Goal: Task Accomplishment & Management: Manage account settings

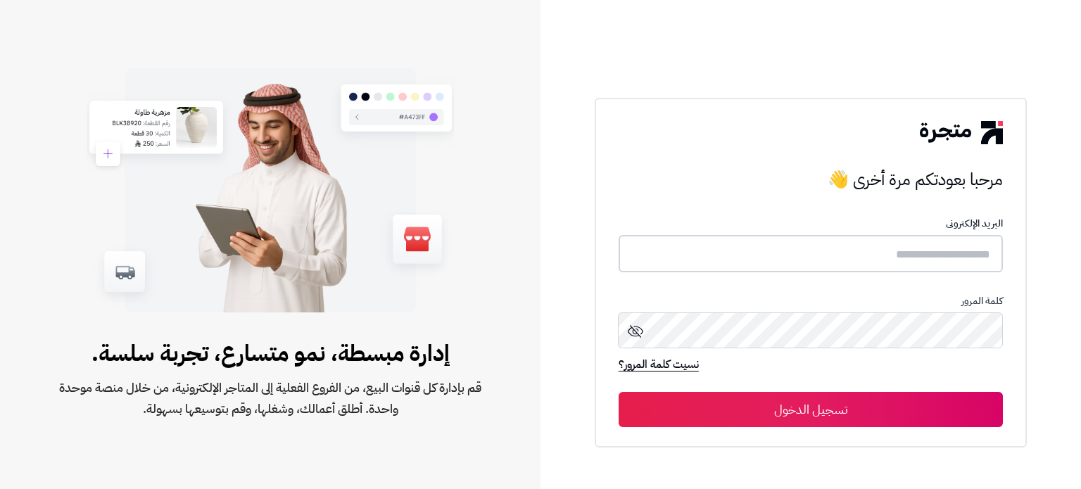
type input "*****"
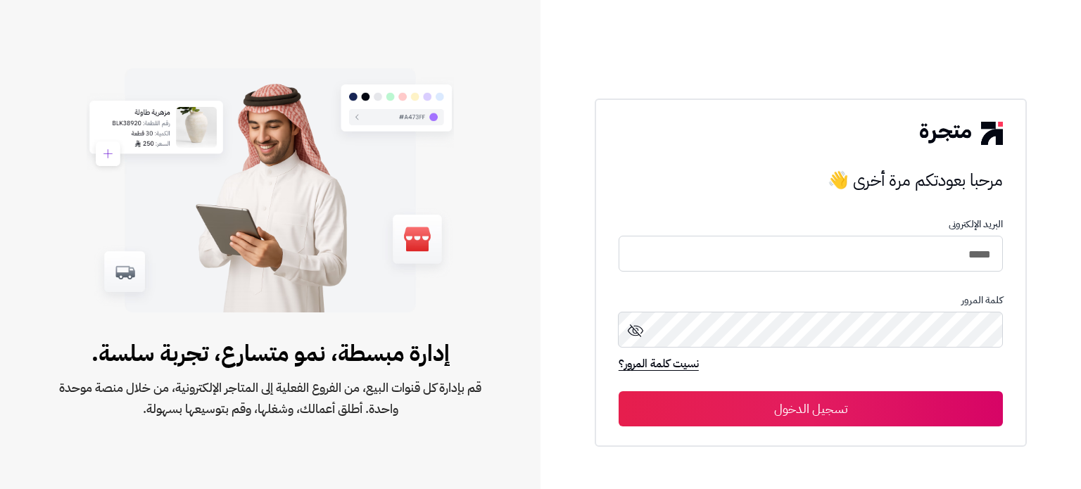
click at [831, 413] on button "تسجيل الدخول" at bounding box center [811, 408] width 384 height 35
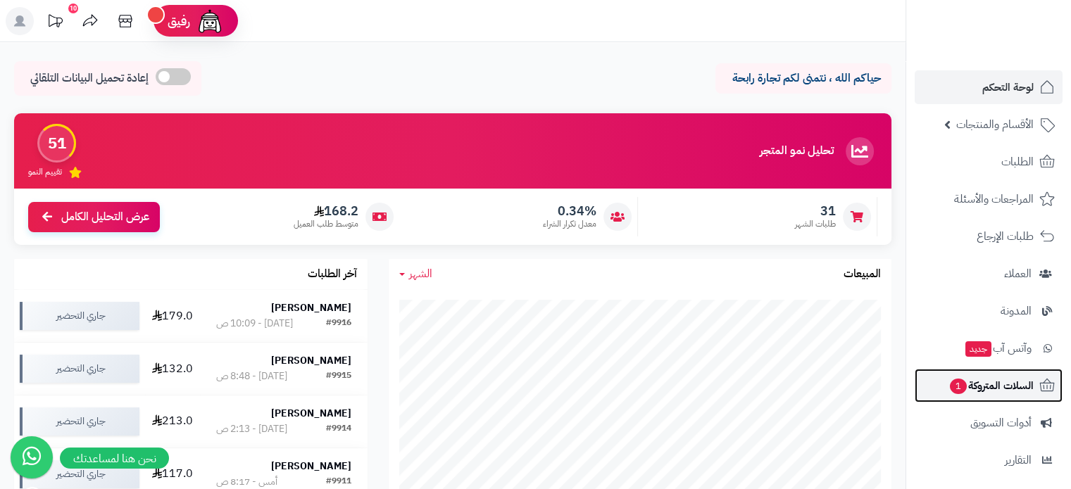
drag, startPoint x: 1008, startPoint y: 385, endPoint x: 989, endPoint y: 381, distance: 19.5
click at [1008, 385] on span "السلات المتروكة 1" at bounding box center [990, 386] width 85 height 20
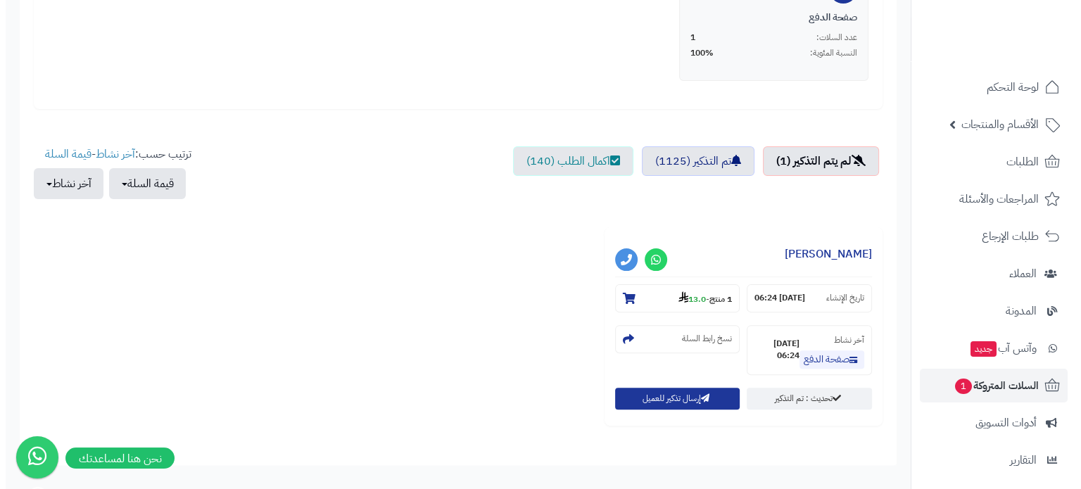
scroll to position [455, 0]
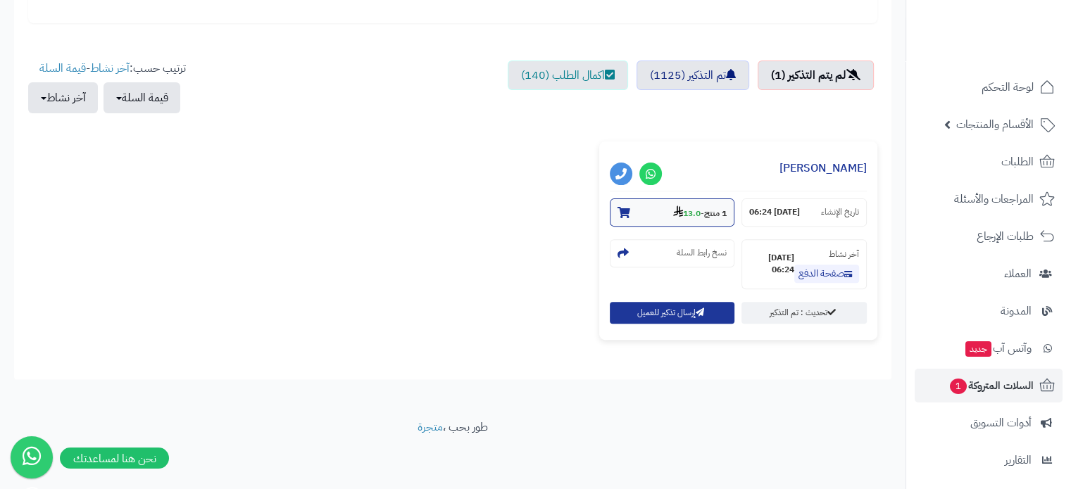
click at [673, 206] on icon at bounding box center [678, 211] width 10 height 11
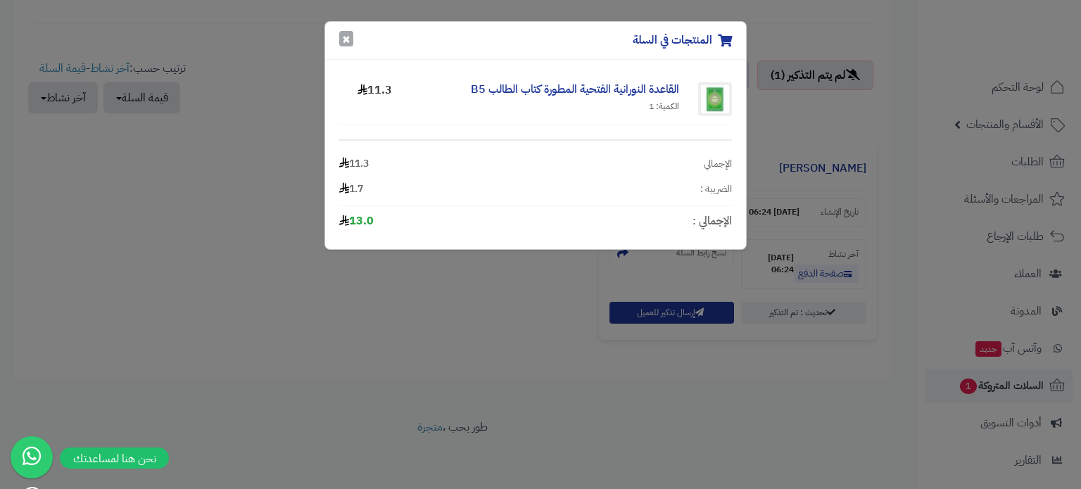
click at [344, 39] on button "×" at bounding box center [346, 38] width 14 height 15
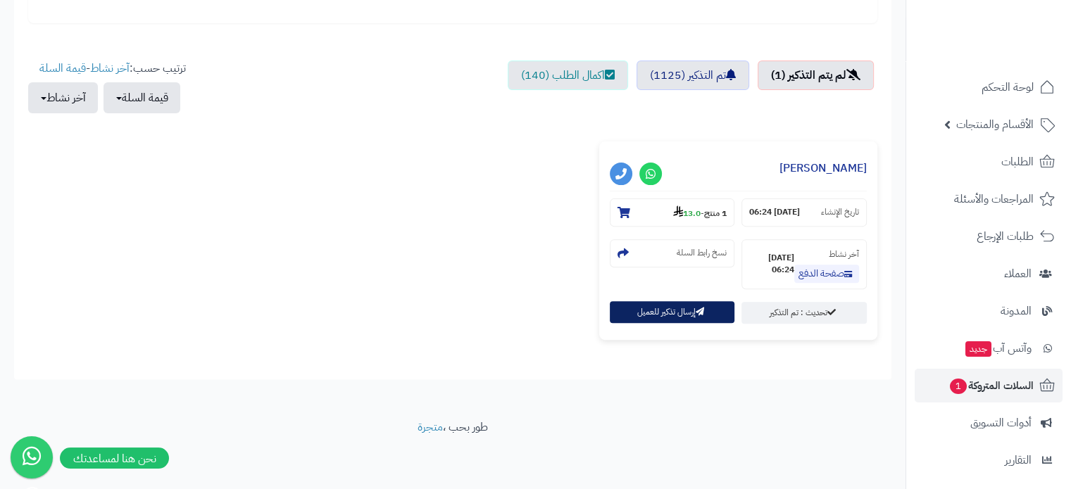
click at [695, 301] on button "إرسال تذكير للعميل" at bounding box center [672, 312] width 125 height 22
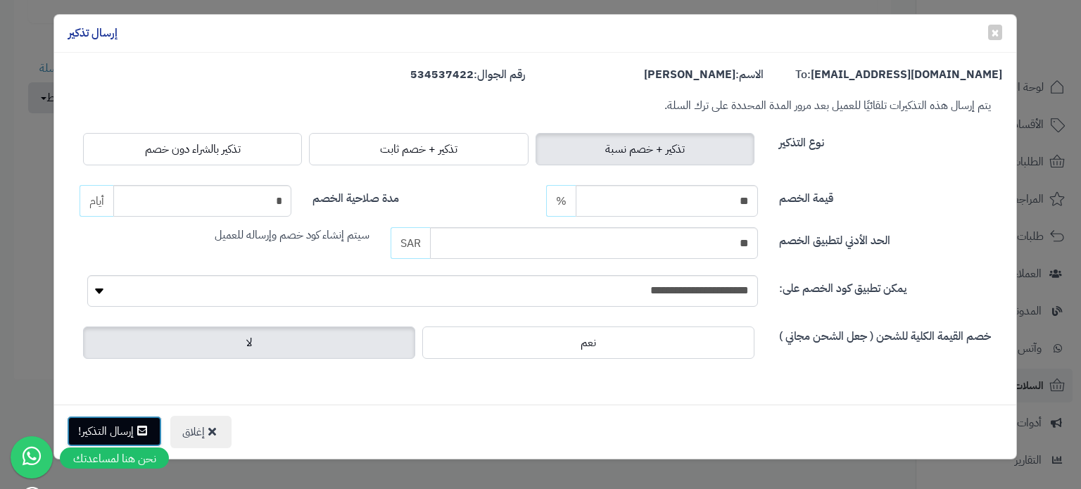
click at [151, 420] on button "إرسال التذكير!" at bounding box center [114, 431] width 95 height 31
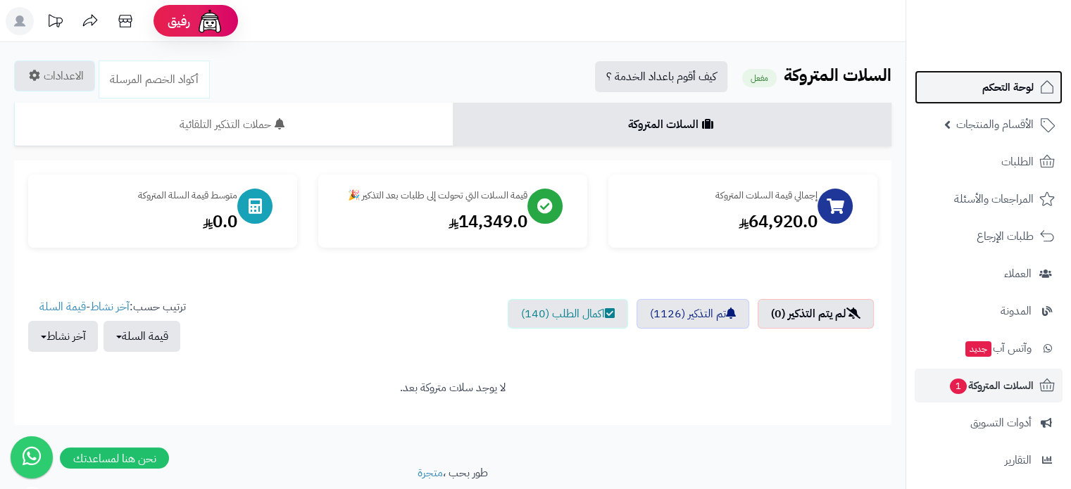
click at [1015, 101] on link "لوحة التحكم" at bounding box center [989, 87] width 148 height 34
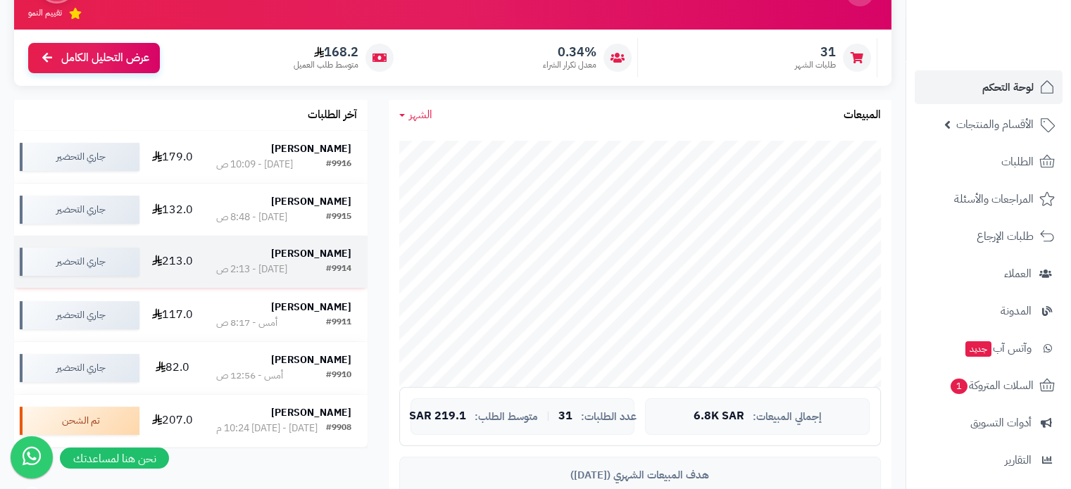
scroll to position [141, 0]
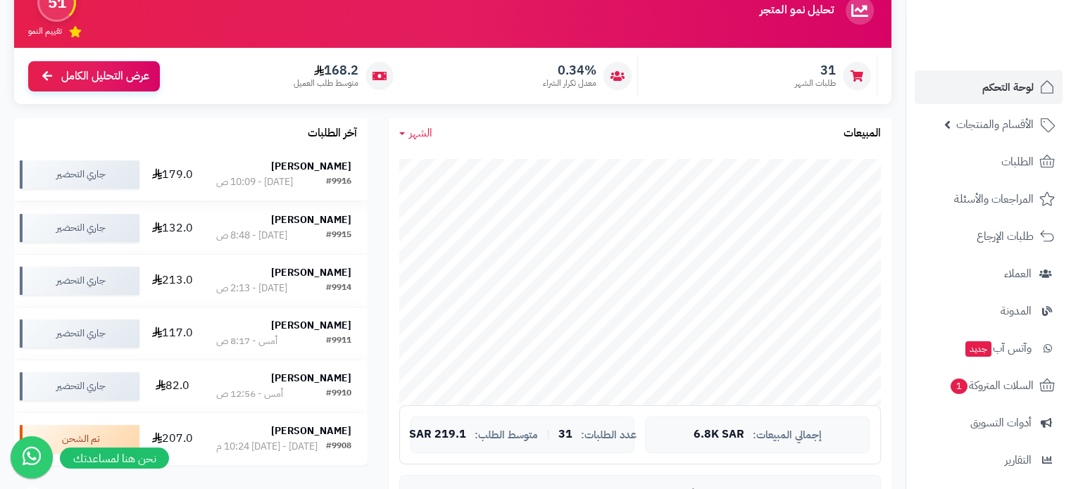
click at [315, 164] on strong "[PERSON_NAME]" at bounding box center [311, 166] width 80 height 15
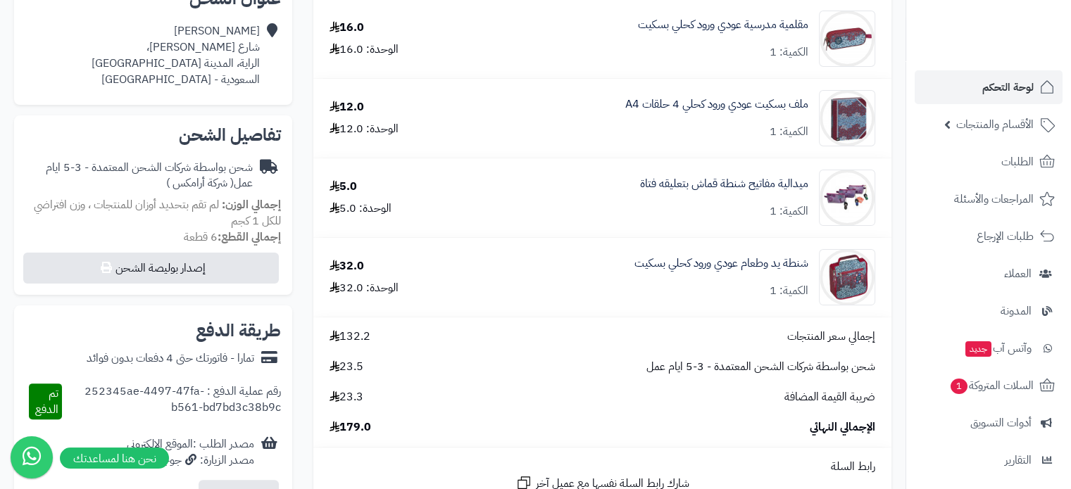
scroll to position [422, 0]
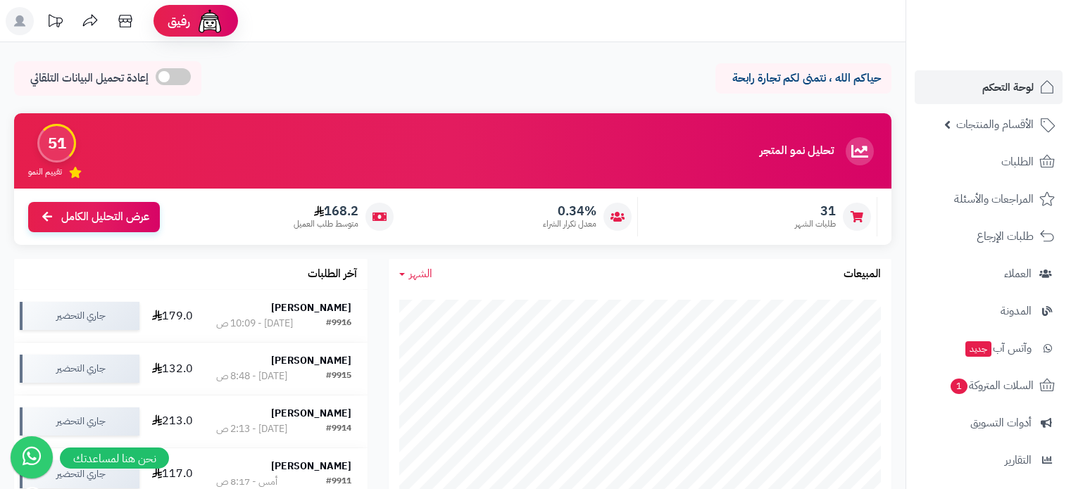
scroll to position [141, 0]
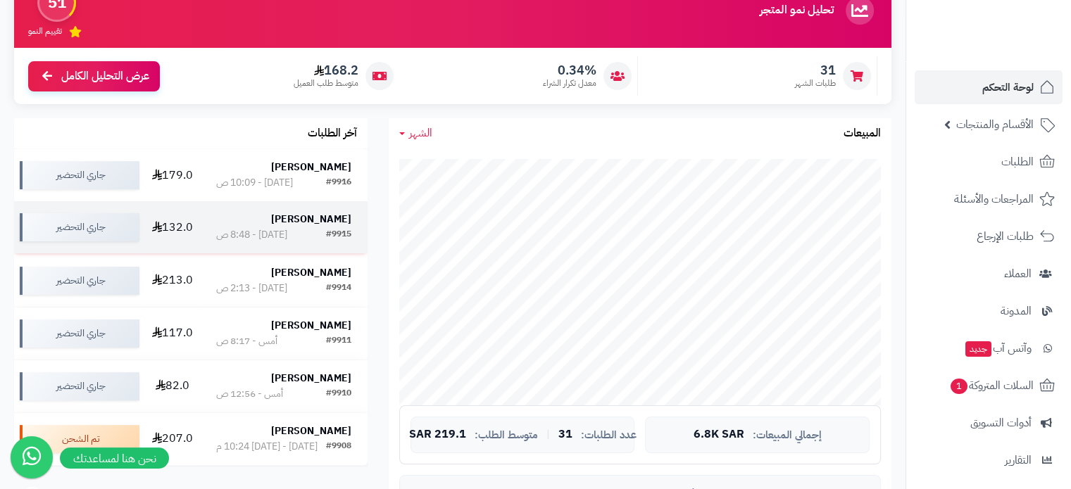
click at [295, 212] on td "[PERSON_NAME] #9915 [DATE] - 8:48 ص" at bounding box center [284, 227] width 168 height 52
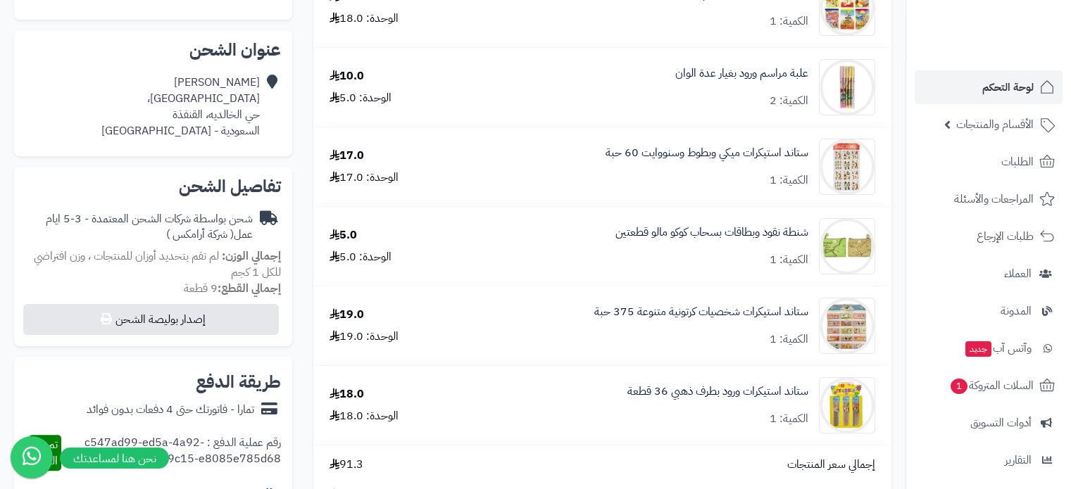
scroll to position [422, 0]
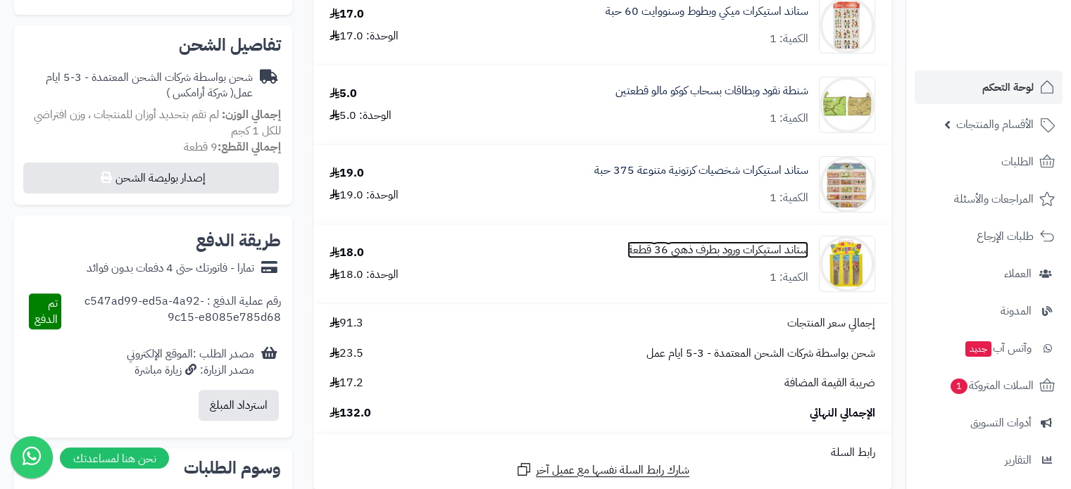
click at [652, 251] on link "ستاند استيكرات ورود بطرف ذهبي 36 قطعة" at bounding box center [717, 250] width 181 height 16
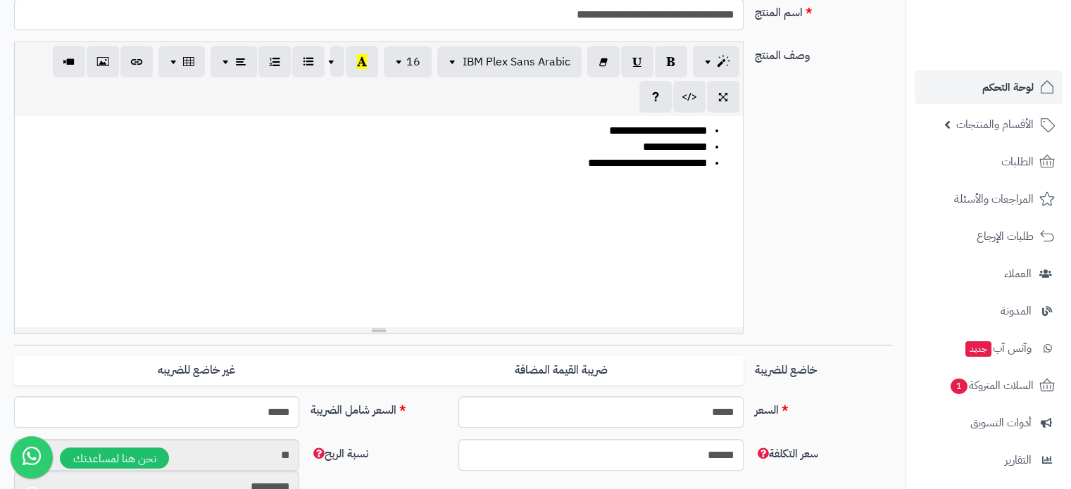
scroll to position [493, 0]
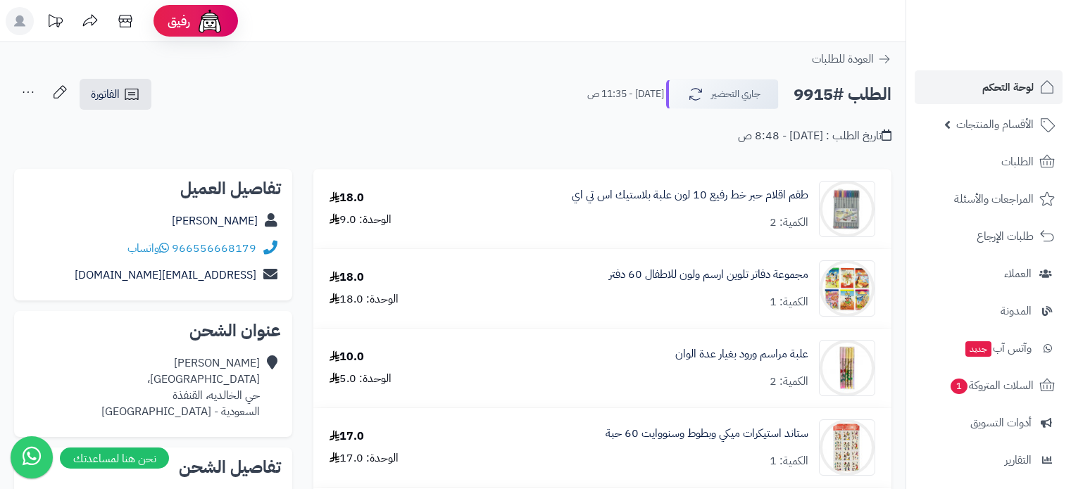
scroll to position [422, 0]
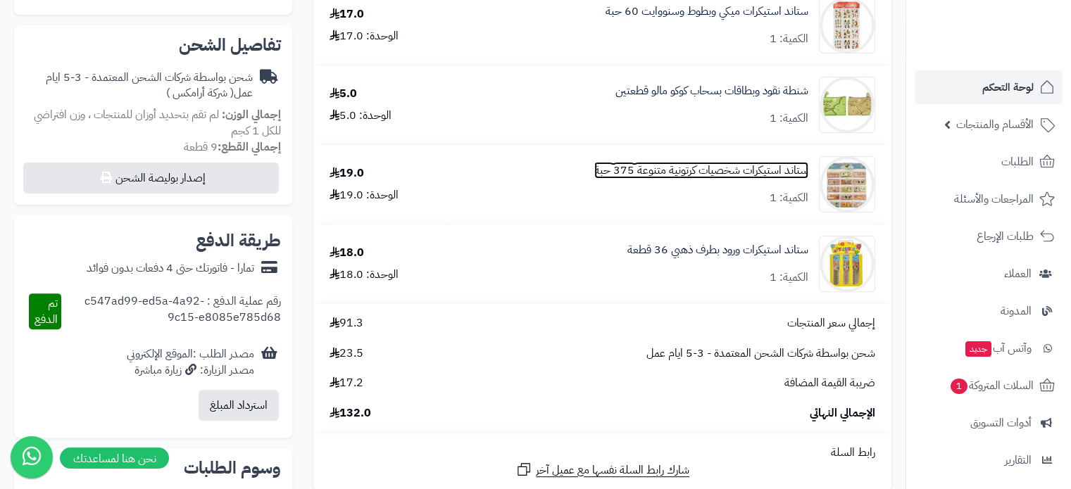
click at [659, 179] on link "ستاند استيكرات شخصيات كرتونية متنوعة 375 حبة" at bounding box center [701, 171] width 214 height 16
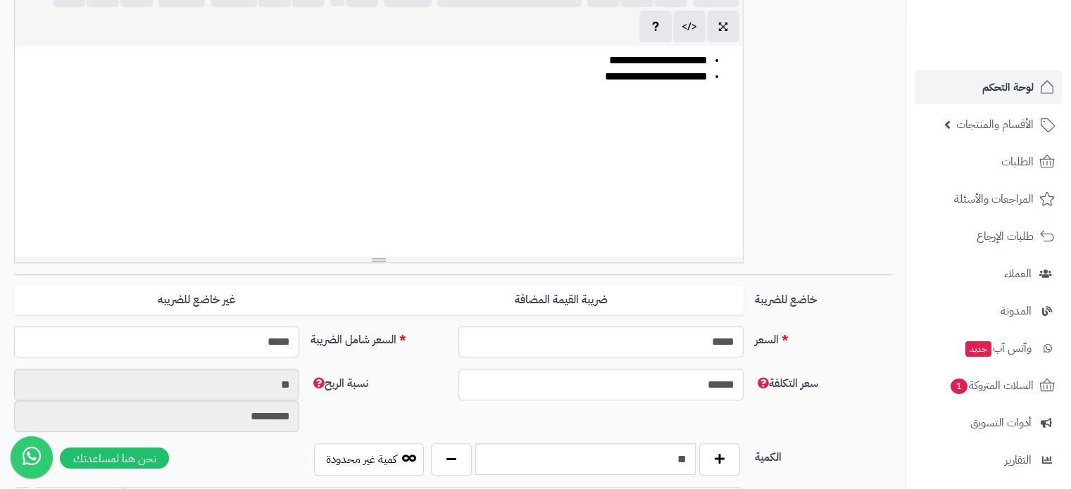
scroll to position [493, 0]
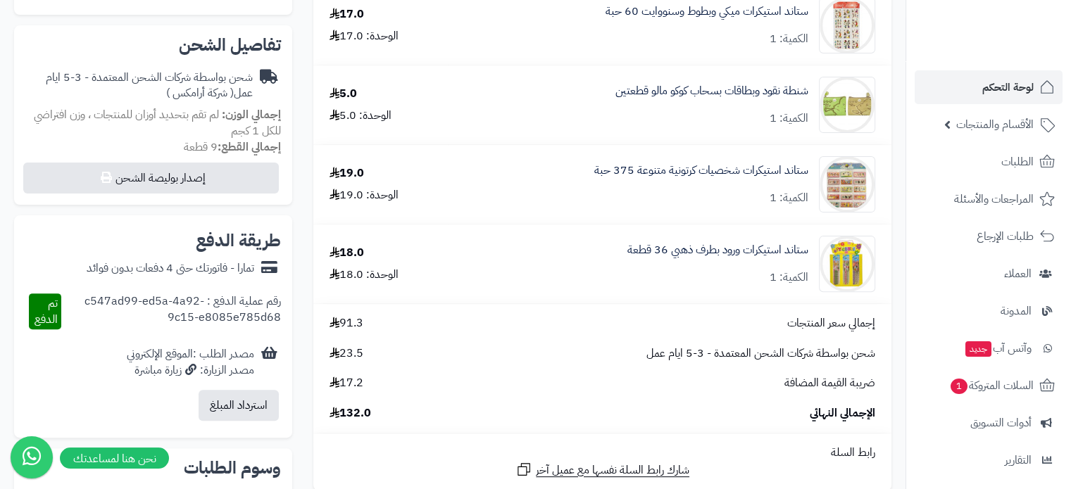
scroll to position [352, 0]
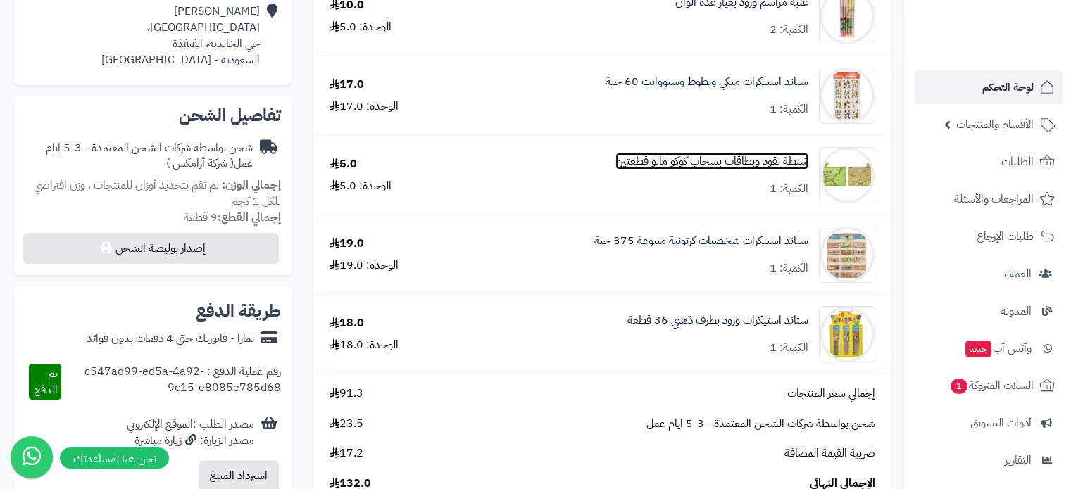
click at [625, 158] on link "شنطة نقود وبطاقات بسحاب كوكو مالو قطعتين" at bounding box center [711, 161] width 193 height 16
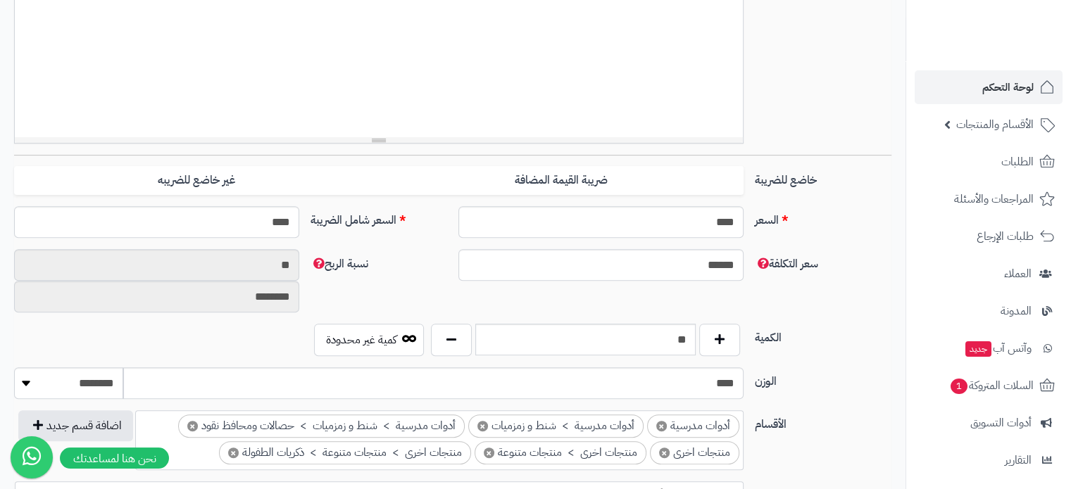
scroll to position [211, 0]
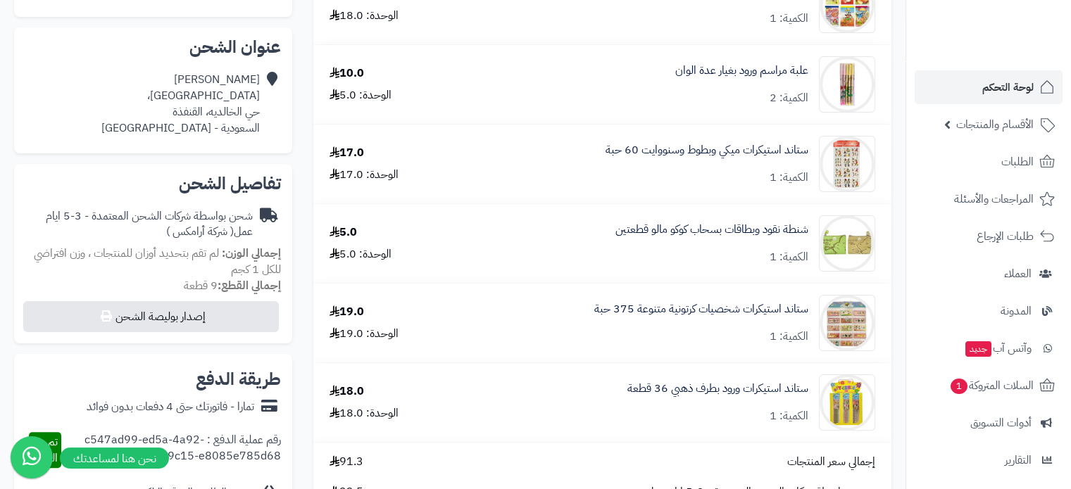
scroll to position [211, 0]
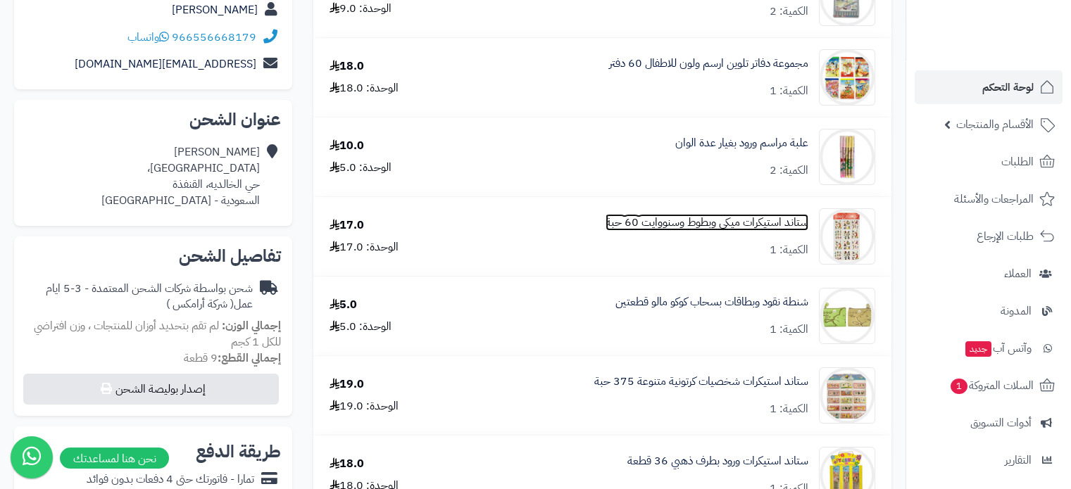
click at [684, 222] on link "ستاند استيكرات ميكي وبطوط وسنووايت 60 حبة" at bounding box center [707, 223] width 203 height 16
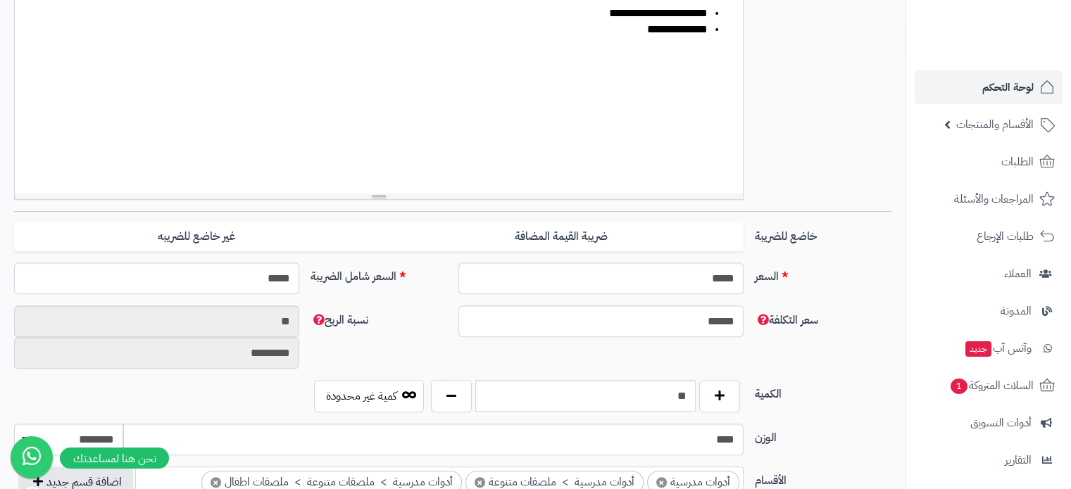
scroll to position [493, 0]
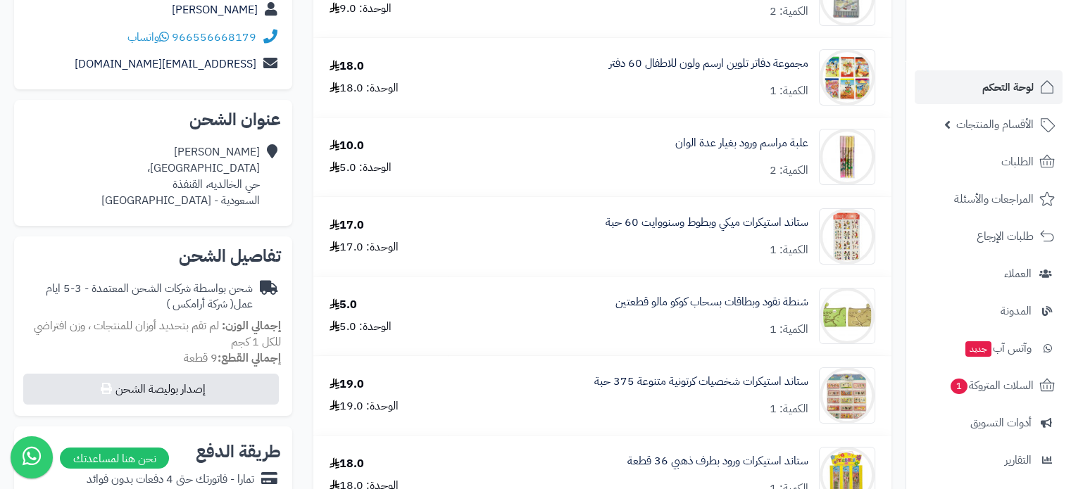
scroll to position [141, 0]
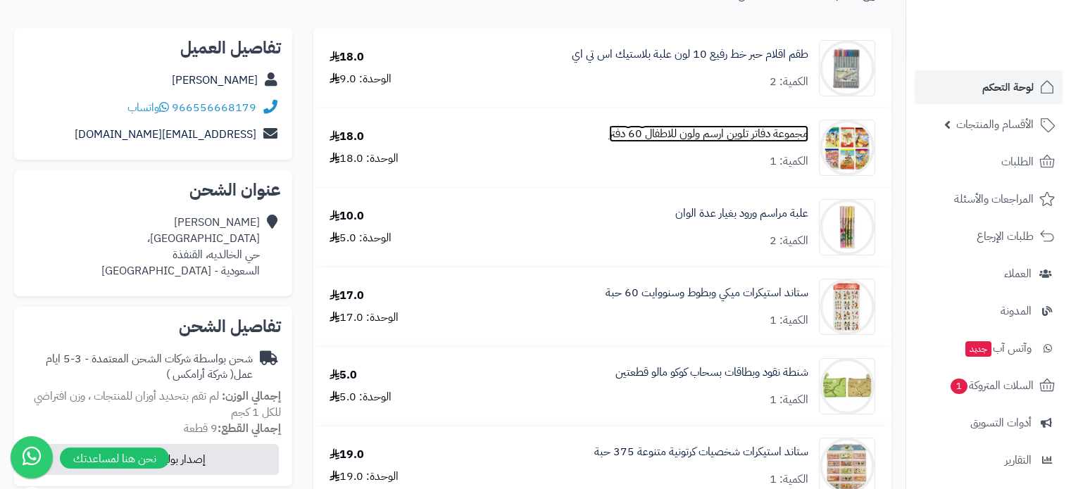
click at [643, 140] on link "مجموعة دفاتر تلوين ارسم ولون للاطفال 60 دفتر" at bounding box center [708, 134] width 199 height 16
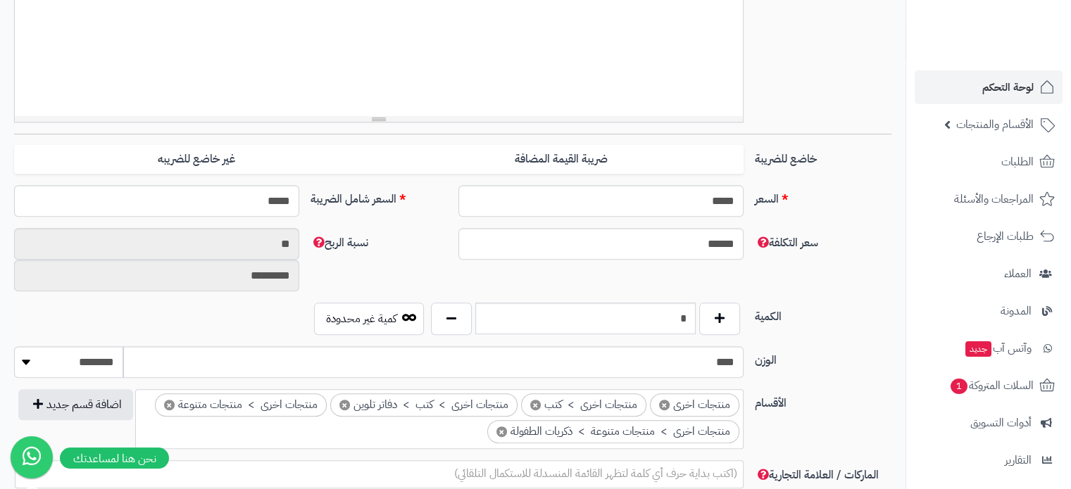
scroll to position [282, 0]
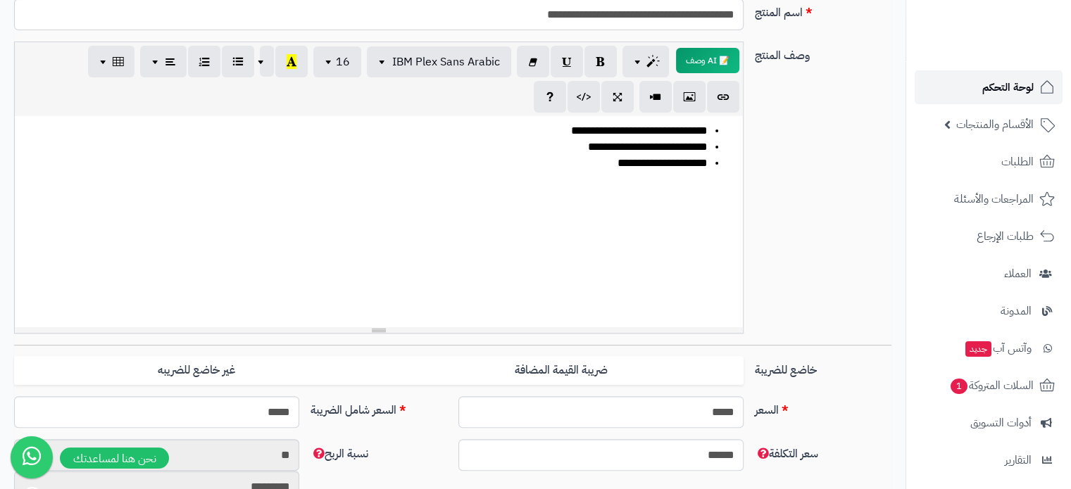
click at [1012, 91] on span "لوحة التحكم" at bounding box center [1007, 87] width 51 height 20
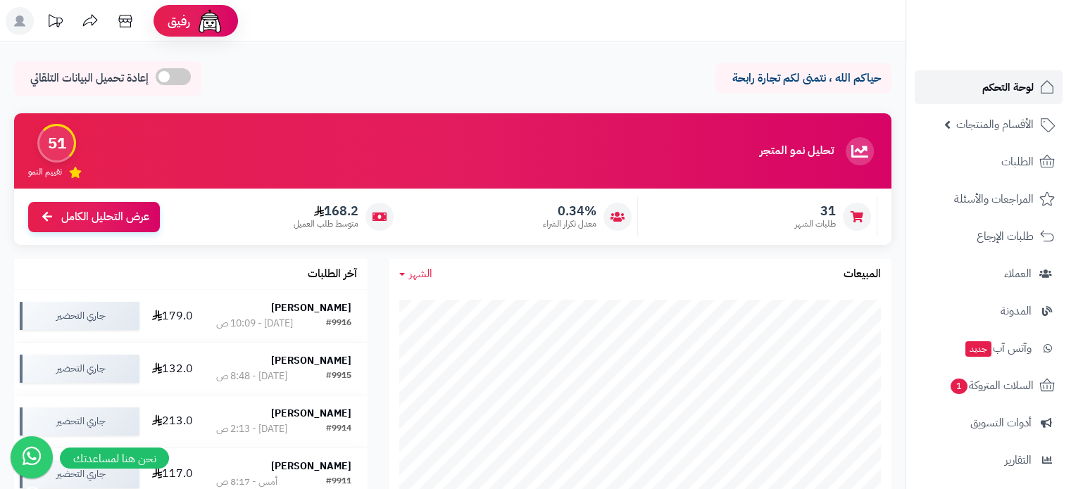
click at [1022, 87] on span "لوحة التحكم" at bounding box center [1007, 87] width 51 height 20
click at [1000, 89] on span "لوحة التحكم" at bounding box center [1007, 87] width 51 height 20
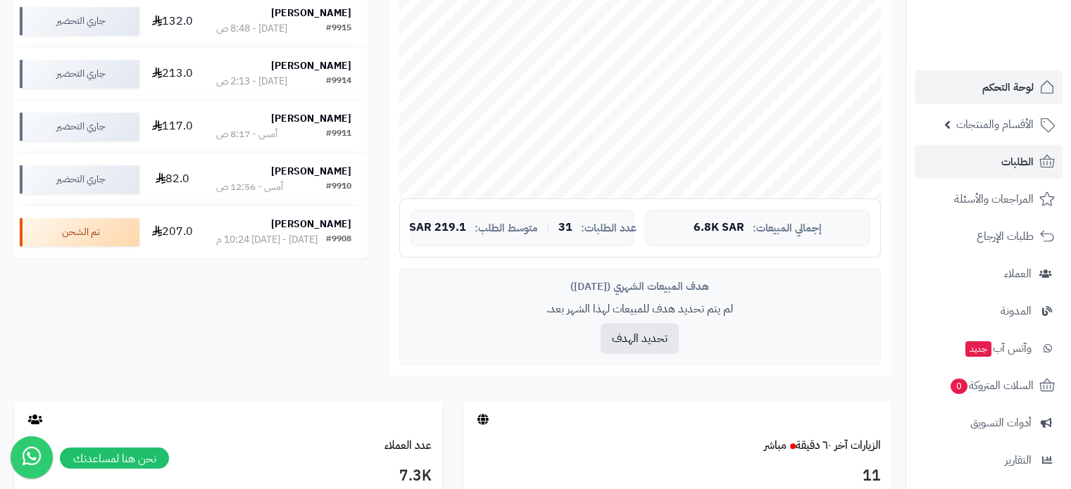
scroll to position [141, 0]
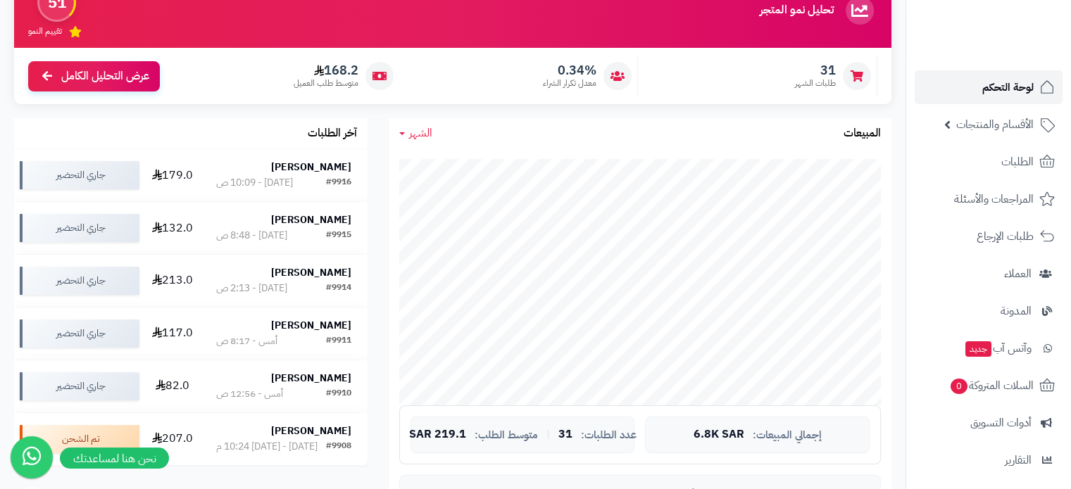
click at [1003, 85] on span "لوحة التحكم" at bounding box center [1007, 87] width 51 height 20
